Goal: Answer question/provide support

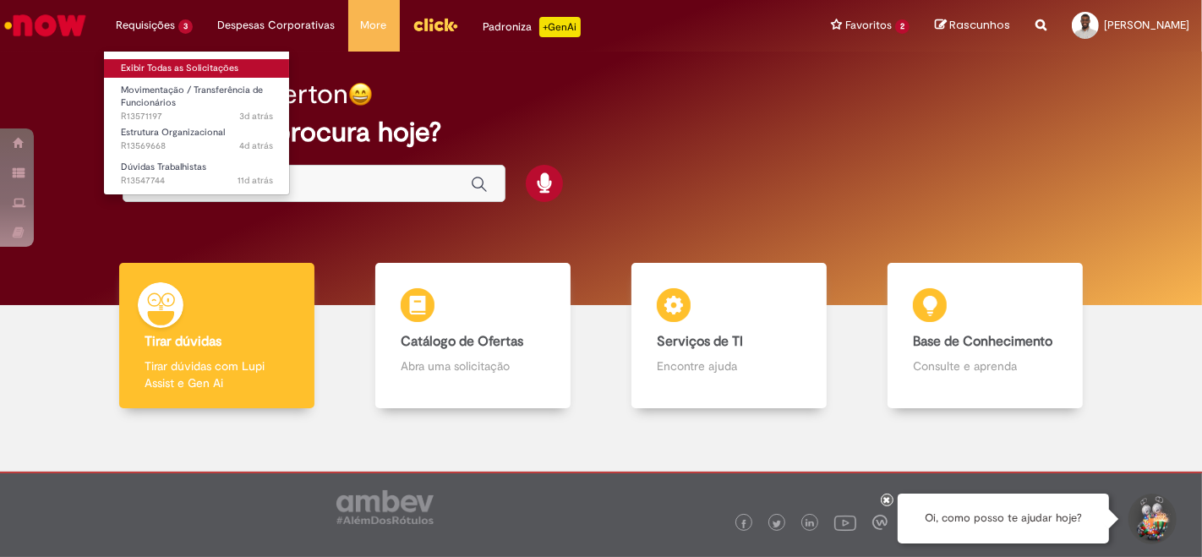
click at [156, 65] on link "Exibir Todas as Solicitações" at bounding box center [197, 68] width 186 height 19
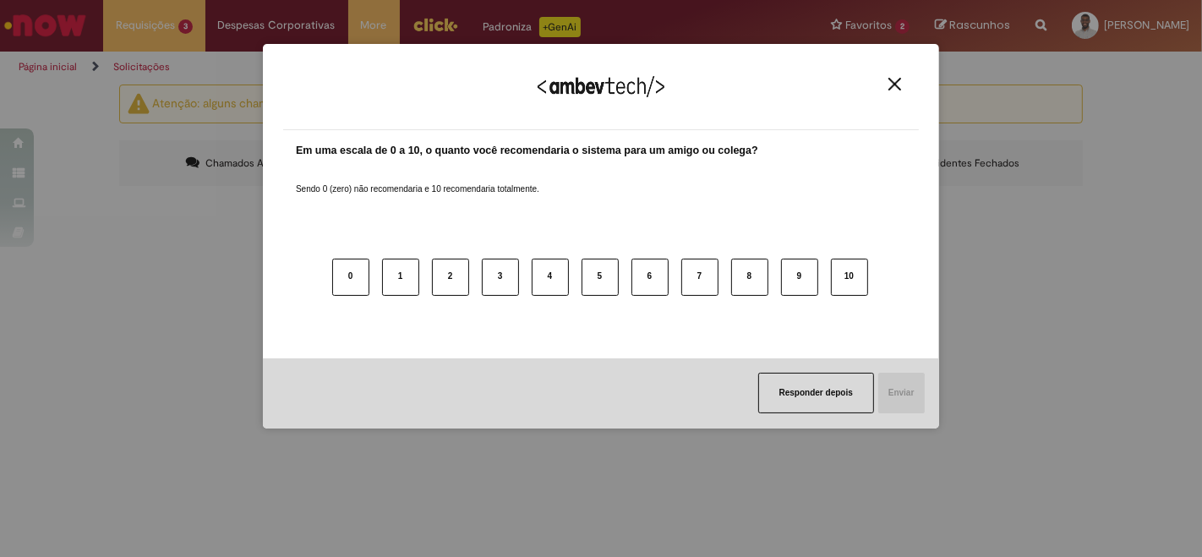
click at [897, 88] on img "Close" at bounding box center [894, 84] width 13 height 13
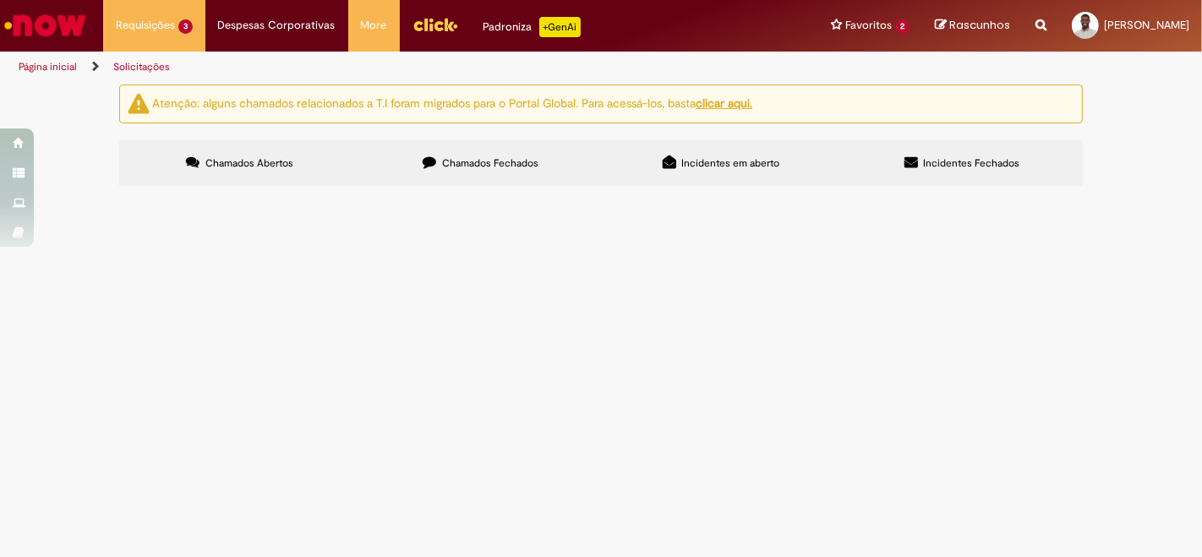
click at [0, 0] on span "Bom dia, [PERSON_NAME] a ID Position 10941978 para o CC BR6I071057, bem como se…" at bounding box center [0, 0] width 0 height 0
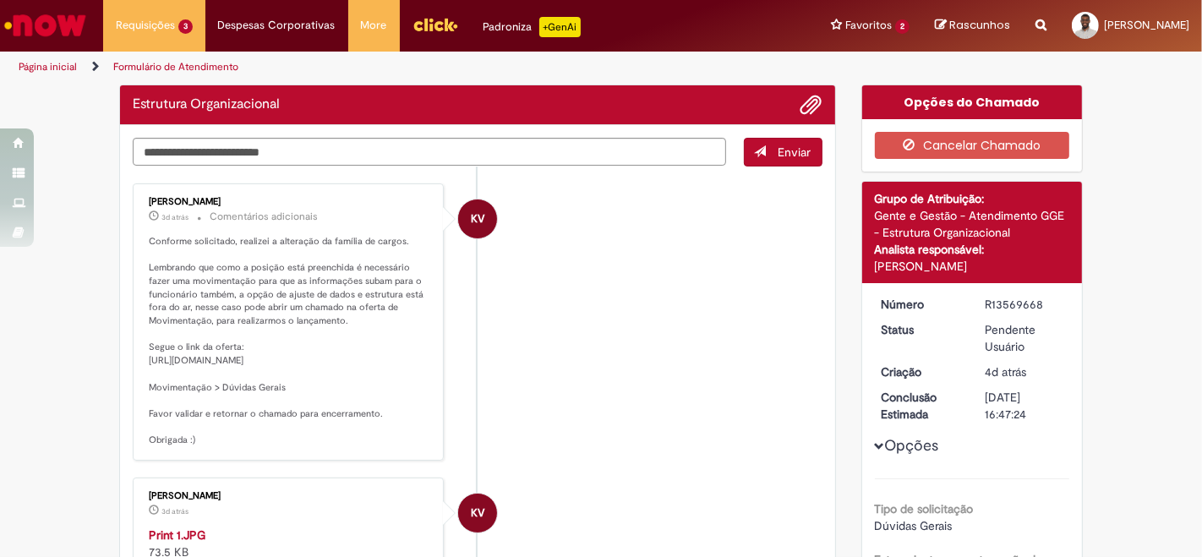
click at [448, 365] on li "KV [PERSON_NAME] 3d atrás 3 dias atrás Comentários adicionais Conforme solicita…" at bounding box center [478, 321] width 690 height 277
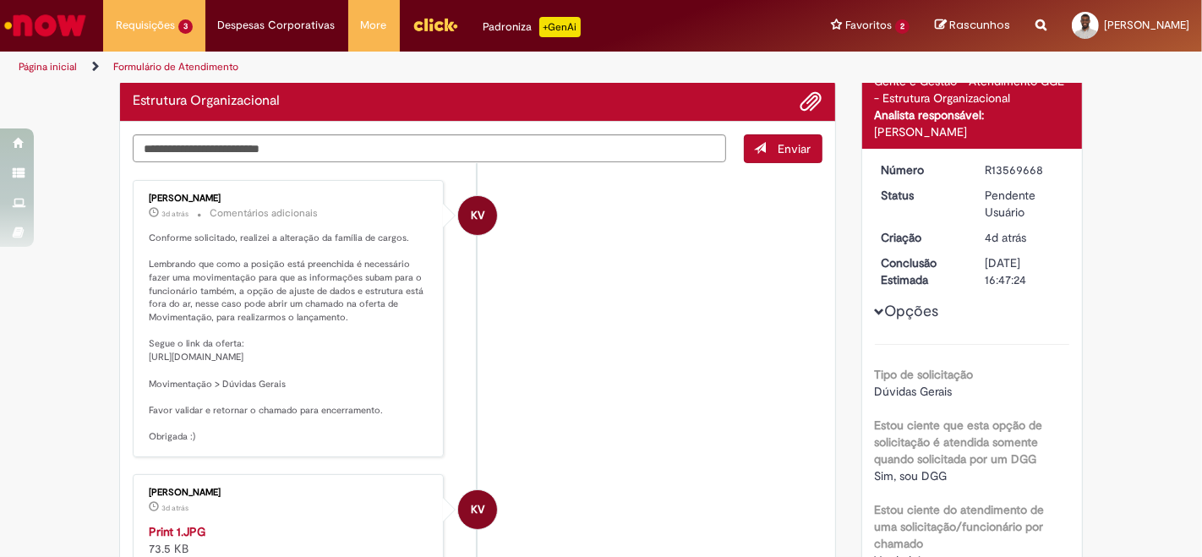
scroll to position [116, 0]
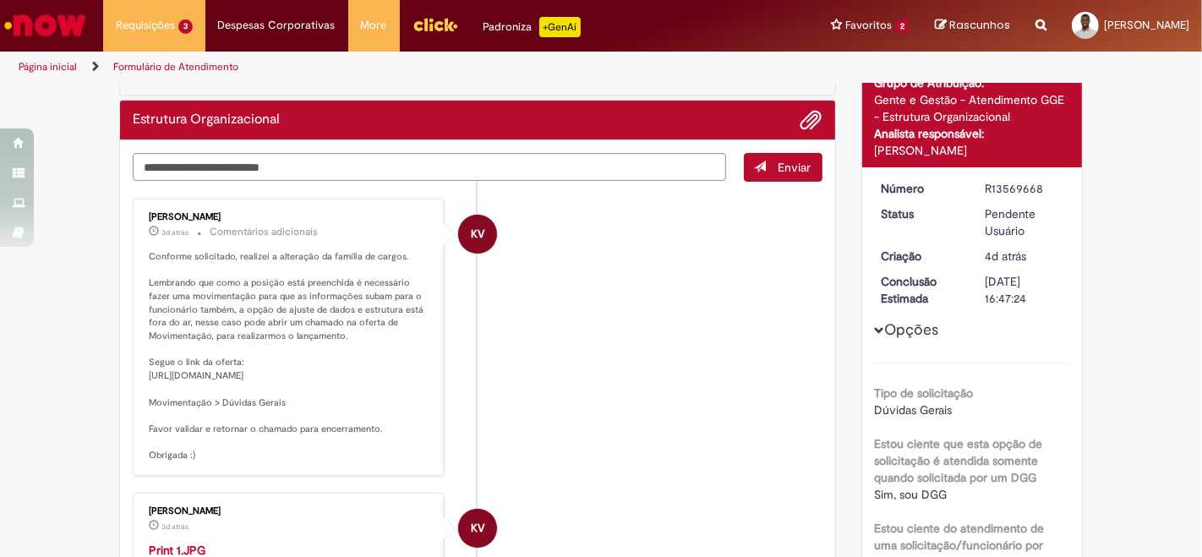
drag, startPoint x: 968, startPoint y: 184, endPoint x: 1046, endPoint y: 186, distance: 77.8
click at [1046, 186] on dd "R13569668" at bounding box center [1024, 188] width 104 height 17
copy div "R13569668"
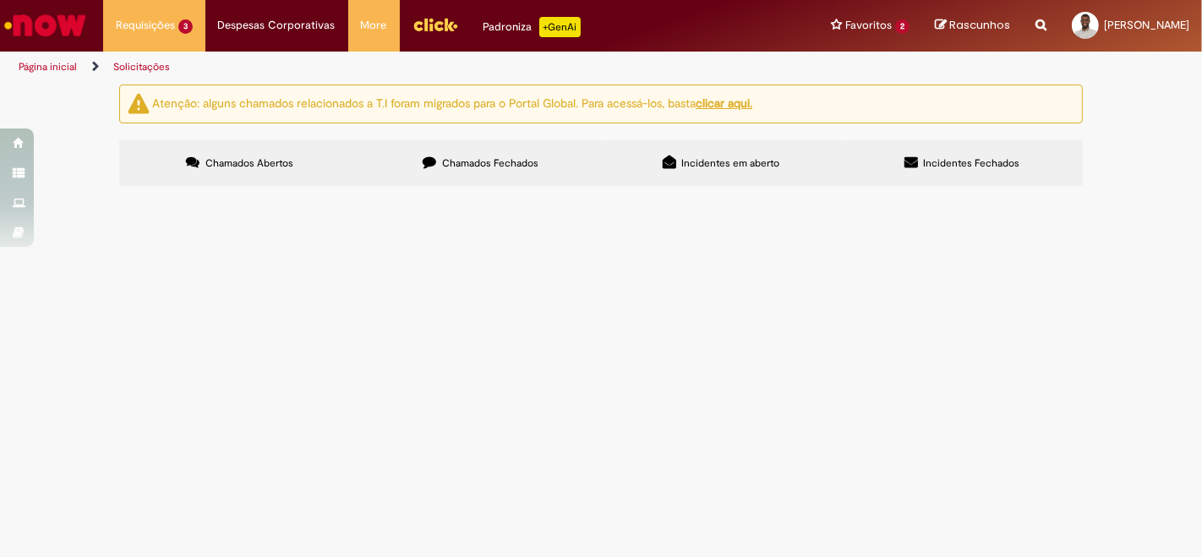
click at [0, 0] on span "[PERSON_NAME], como orientado no ticket R13569612, por [PERSON_NAME], peço que …" at bounding box center [0, 0] width 0 height 0
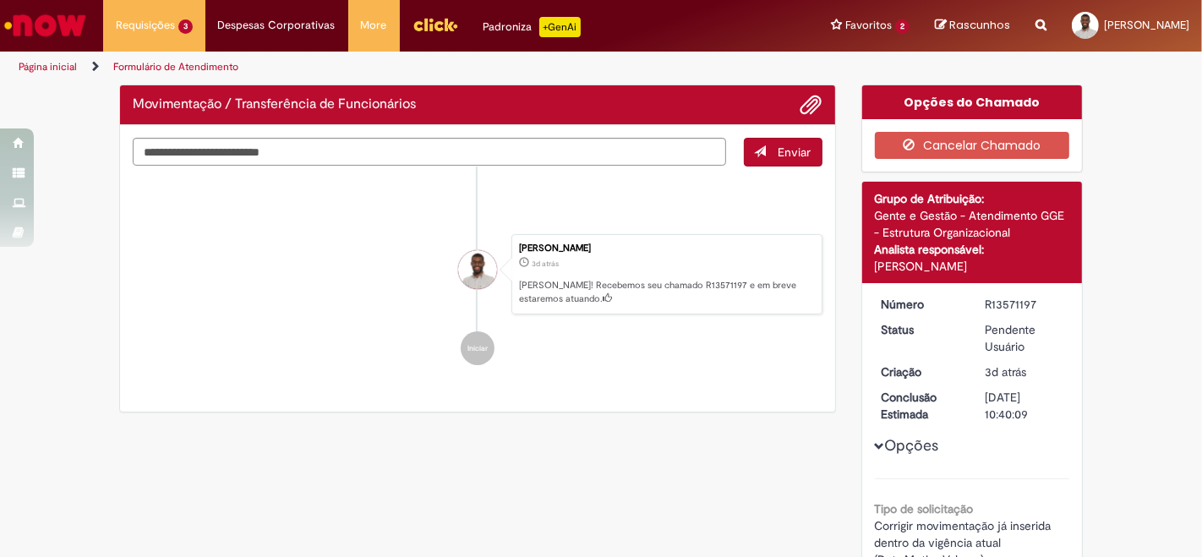
click at [648, 293] on ul "[PERSON_NAME] 3h atrás 3 horas atrás Comentários adicionais Olá Everton, Espero…" at bounding box center [478, 275] width 690 height 216
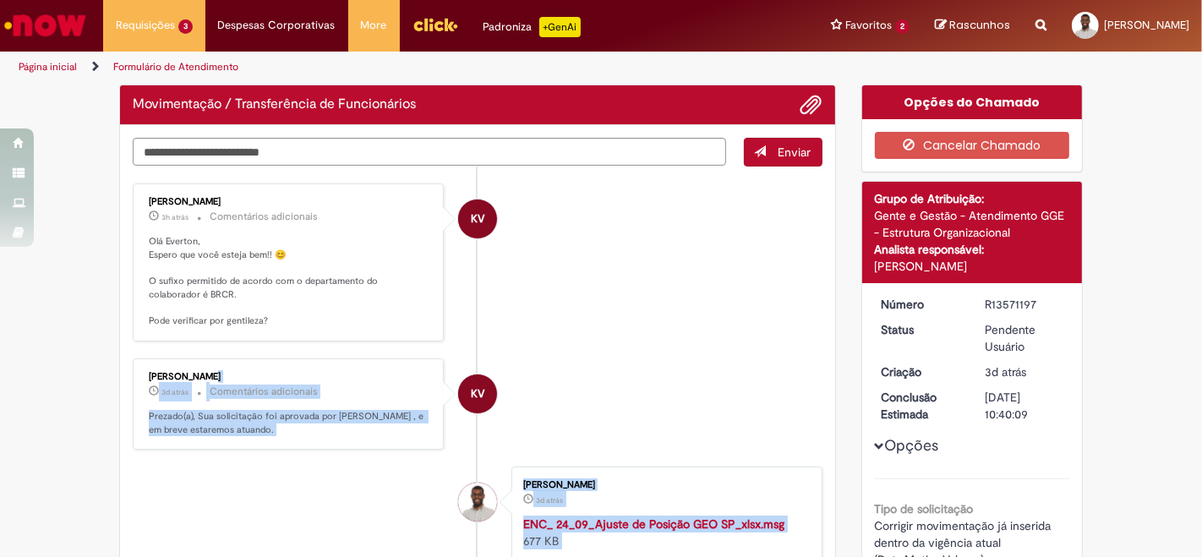
click at [342, 467] on li "[PERSON_NAME] 3d atrás 3 dias atrás ENC_ 24_09_Ajuste de Posição GEO SP_xlsx.ms…" at bounding box center [478, 515] width 690 height 96
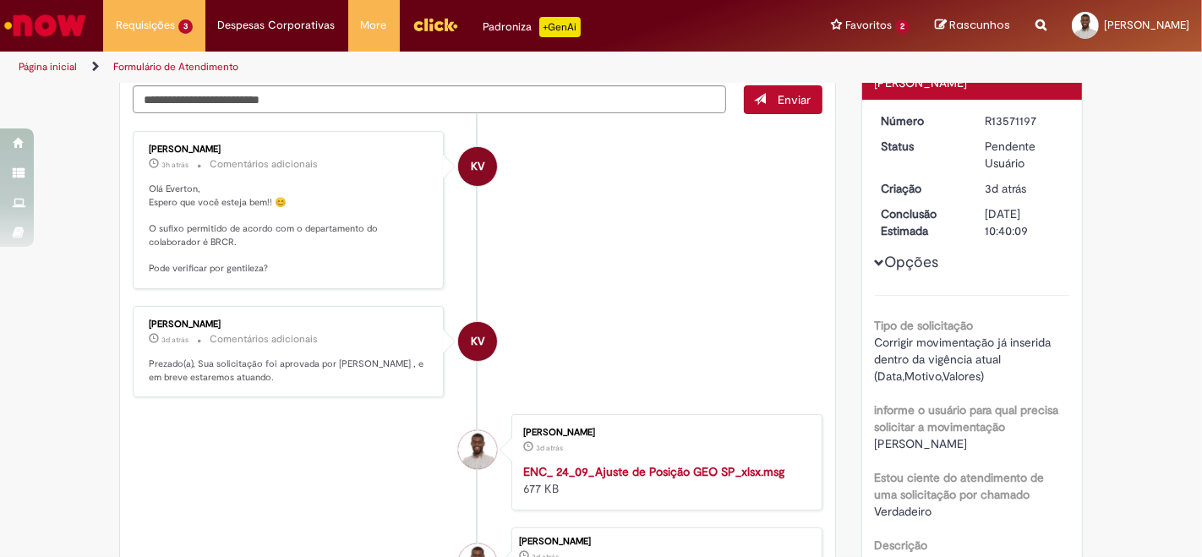
scroll to position [167, 0]
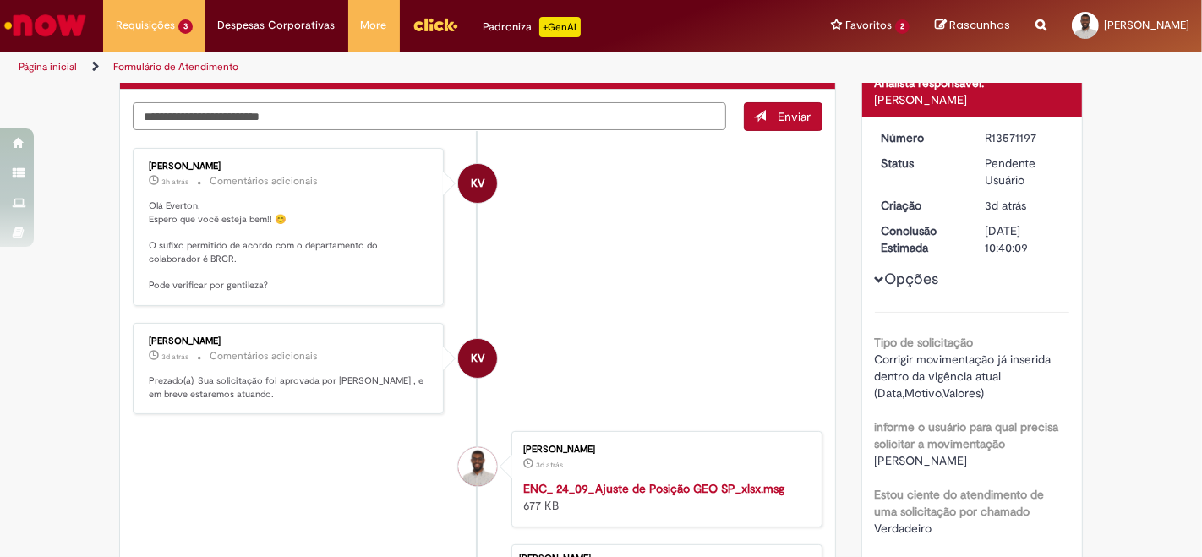
click at [618, 114] on textarea "Digite sua mensagem aqui..." at bounding box center [429, 116] width 593 height 28
type textarea "**********"
drag, startPoint x: 614, startPoint y: 114, endPoint x: 0, endPoint y: 120, distance: 614.5
click at [0, 120] on div "**********" at bounding box center [601, 395] width 1202 height 955
click at [62, 412] on div "Verificar Código de Barras Aguardando Aprovação Aguardando atendimento Em Atend…" at bounding box center [601, 395] width 1202 height 955
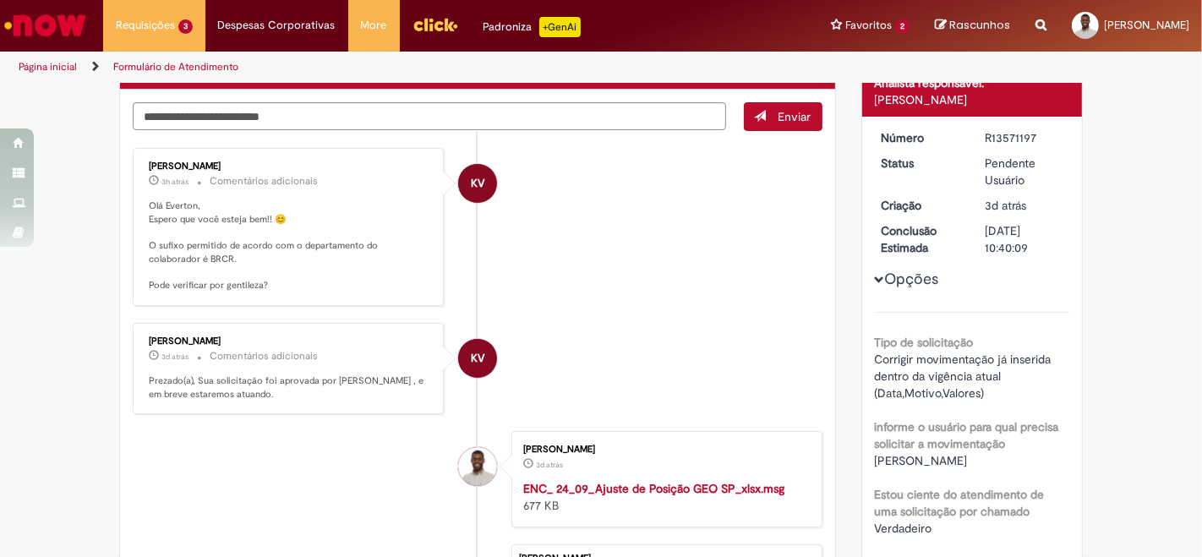
scroll to position [112, 0]
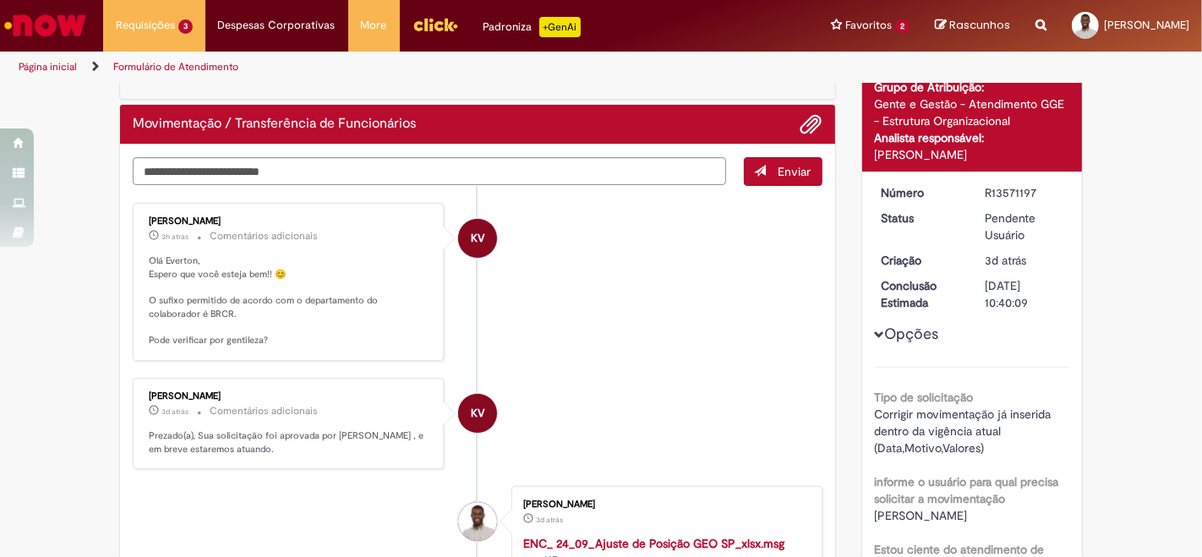
drag, startPoint x: 976, startPoint y: 194, endPoint x: 1039, endPoint y: 194, distance: 62.6
click at [1039, 194] on dd "R13571197" at bounding box center [1024, 192] width 104 height 17
copy div "R13571197"
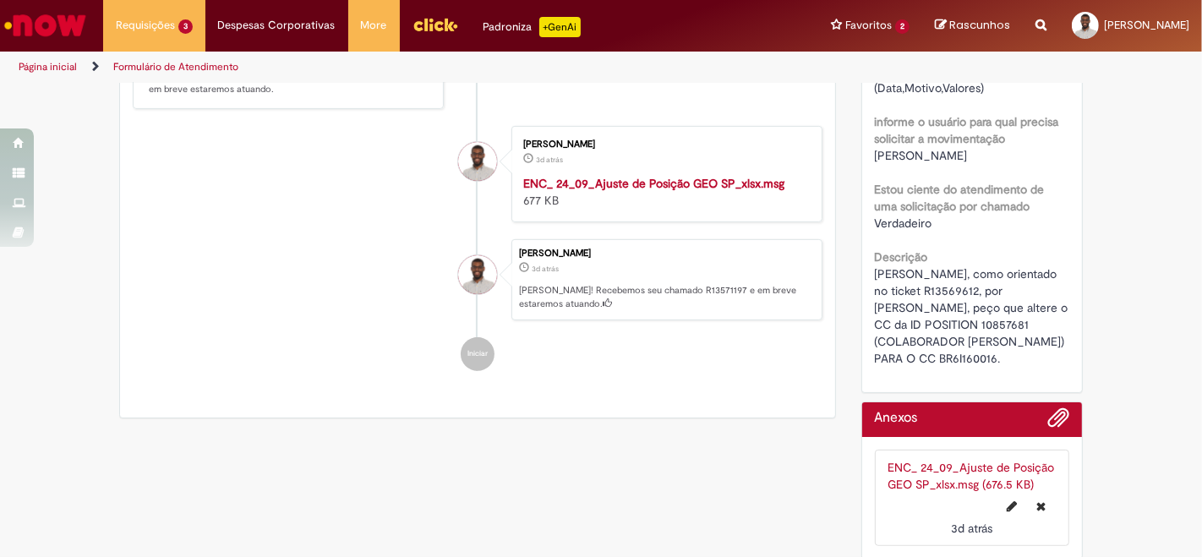
scroll to position [507, 0]
